Goal: Task Accomplishment & Management: Use online tool/utility

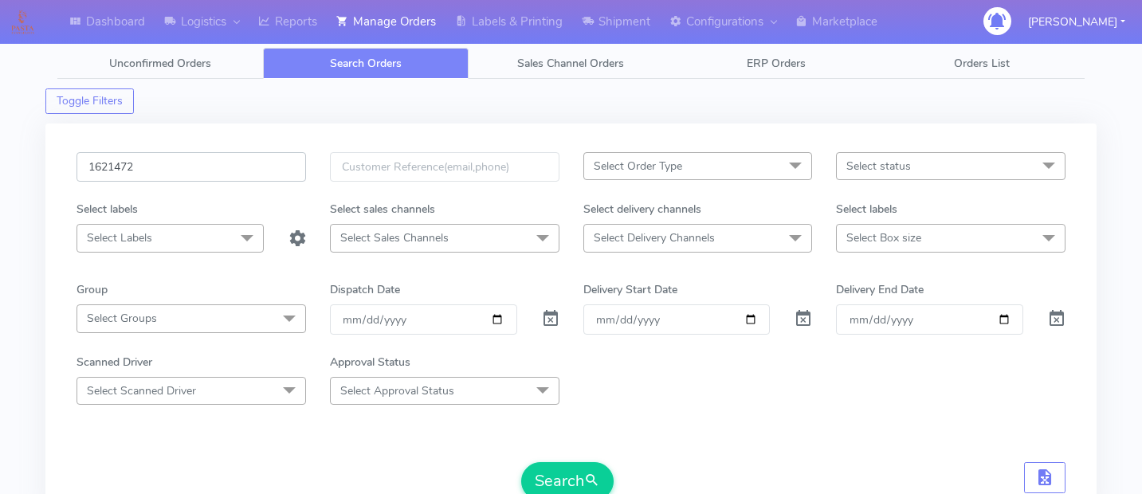
click at [217, 157] on input "1621472" at bounding box center [190, 166] width 229 height 29
paste input "1621828"
type input "= 1621828"
paste input "1621828"
type input "1621828"
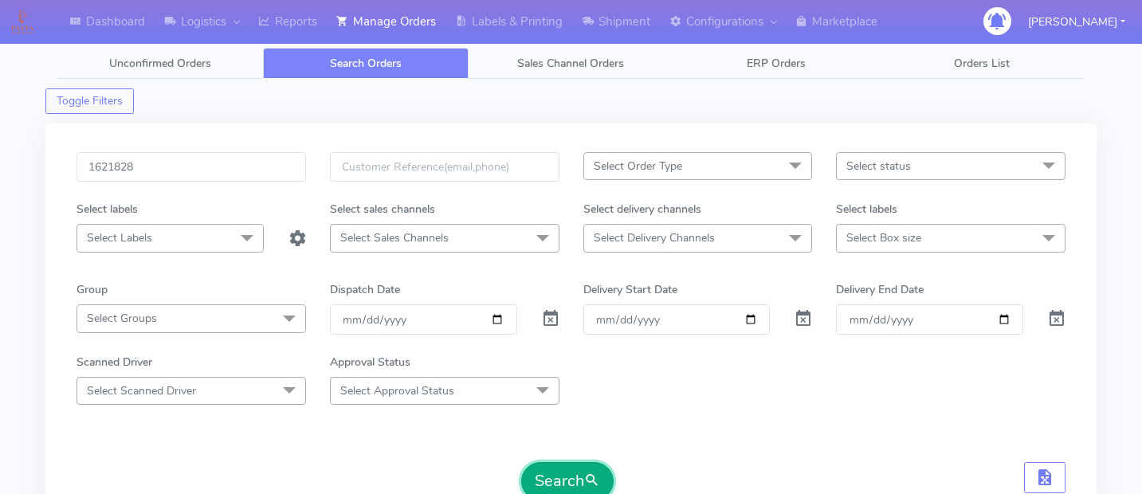
click at [568, 477] on button "Search" at bounding box center [567, 481] width 92 height 38
click at [774, 450] on form "1621828 Select Order Type Select All MEALS ATAVI One Off Pasta Club Gift Kit Ev…" at bounding box center [570, 326] width 989 height 348
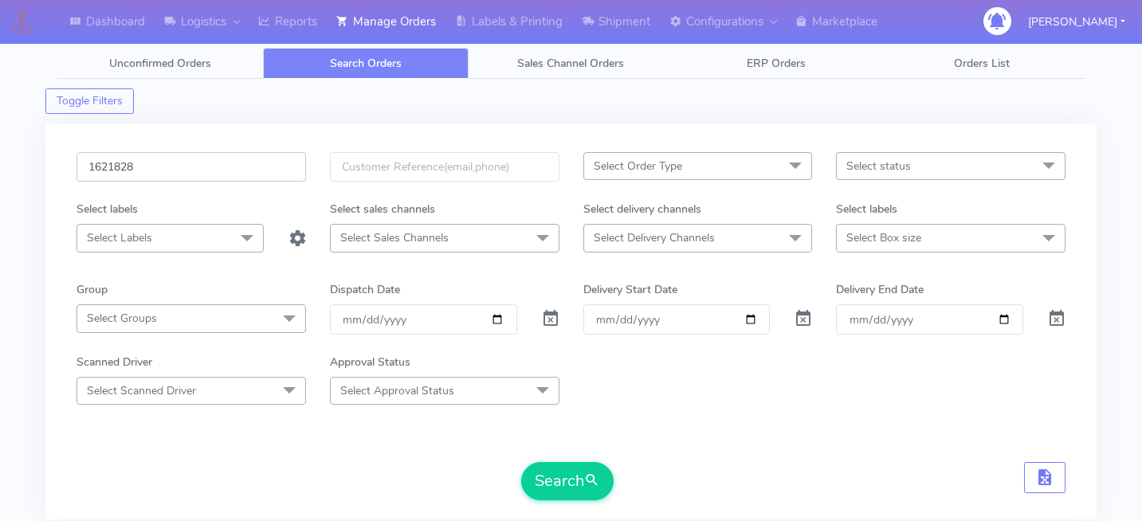
click at [217, 166] on input "1621828" at bounding box center [190, 166] width 229 height 29
paste input "1622275"
click at [575, 468] on button "Search" at bounding box center [567, 481] width 92 height 38
click at [189, 174] on input "1622275" at bounding box center [190, 166] width 229 height 29
type input "="
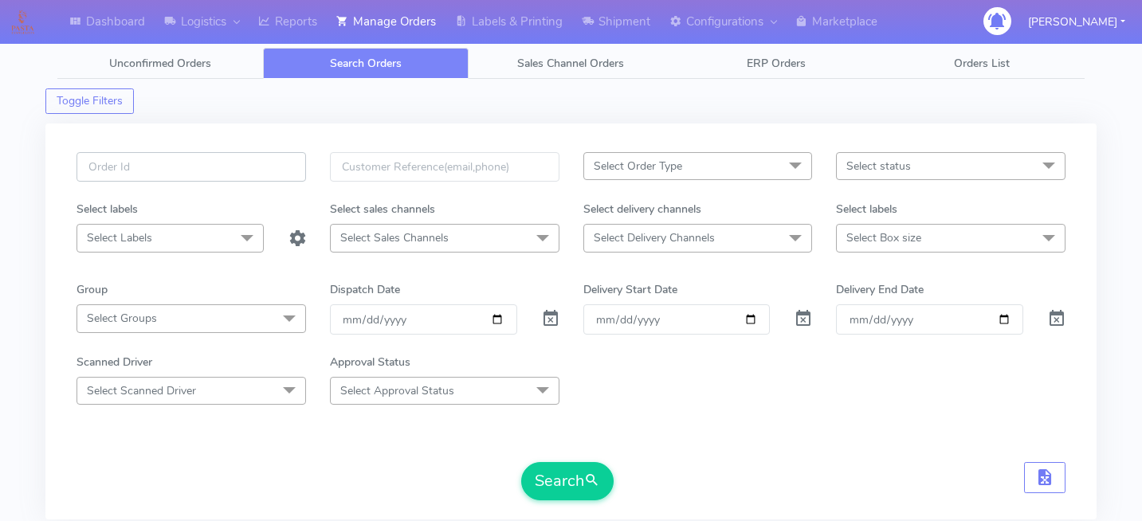
paste input "1619514"
type input "1619514"
click at [574, 466] on button "Search" at bounding box center [567, 481] width 92 height 38
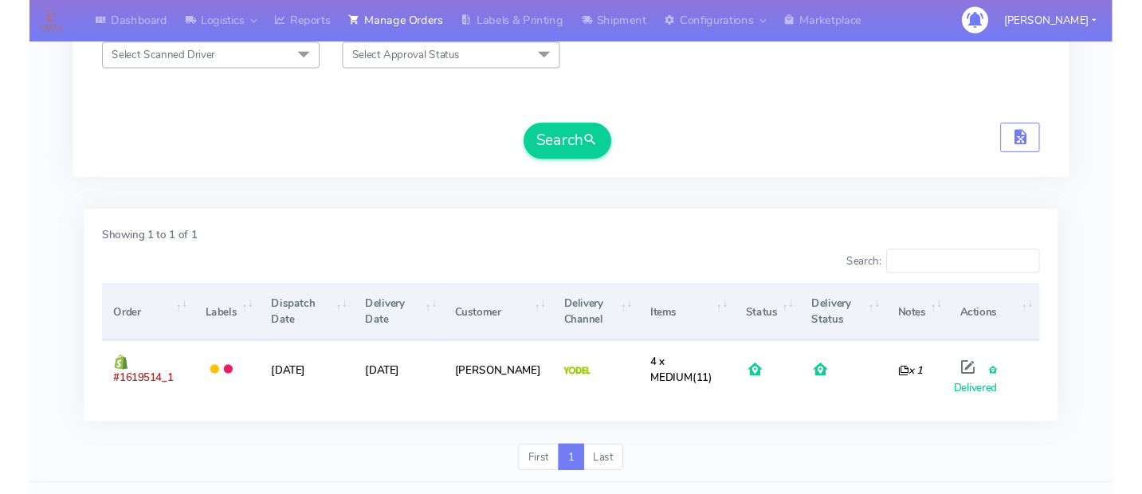
scroll to position [335, 0]
